Goal: Navigation & Orientation: Find specific page/section

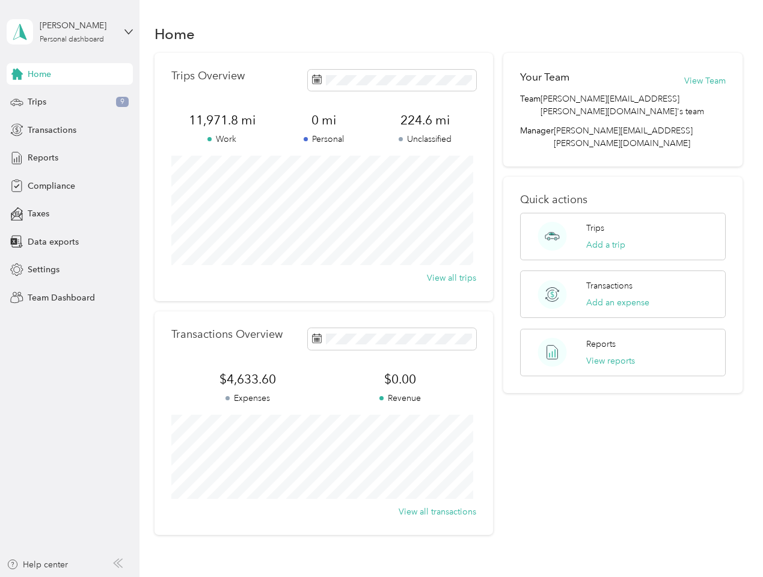
click at [381, 289] on div "Trips Overview 11,971.8 mi Work 0 mi Personal 224.6 mi Unclassified View all tr…" at bounding box center [323, 177] width 338 height 248
click at [70, 32] on div "[PERSON_NAME]" at bounding box center [77, 25] width 75 height 13
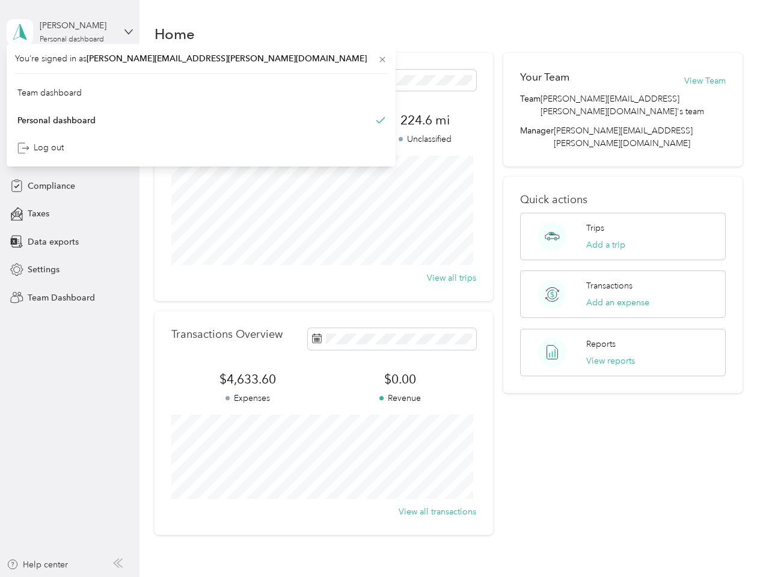
click at [70, 74] on div "You’re signed in as [PERSON_NAME][EMAIL_ADDRESS][PERSON_NAME][DOMAIN_NAME] Team…" at bounding box center [201, 105] width 389 height 123
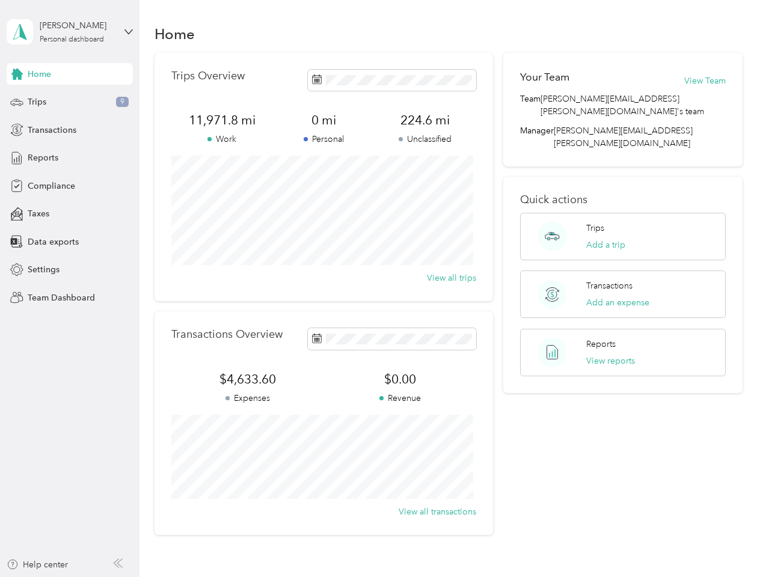
click at [17, 74] on div "You’re signed in as [PERSON_NAME][EMAIL_ADDRESS][PERSON_NAME][DOMAIN_NAME] Team…" at bounding box center [201, 105] width 389 height 123
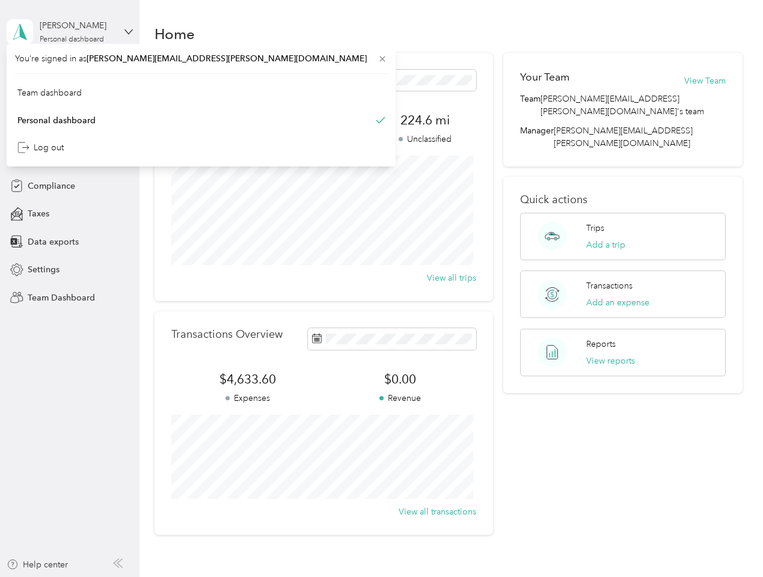
click at [70, 102] on div "Trips 9" at bounding box center [70, 102] width 126 height 22
